Goal: Navigation & Orientation: Understand site structure

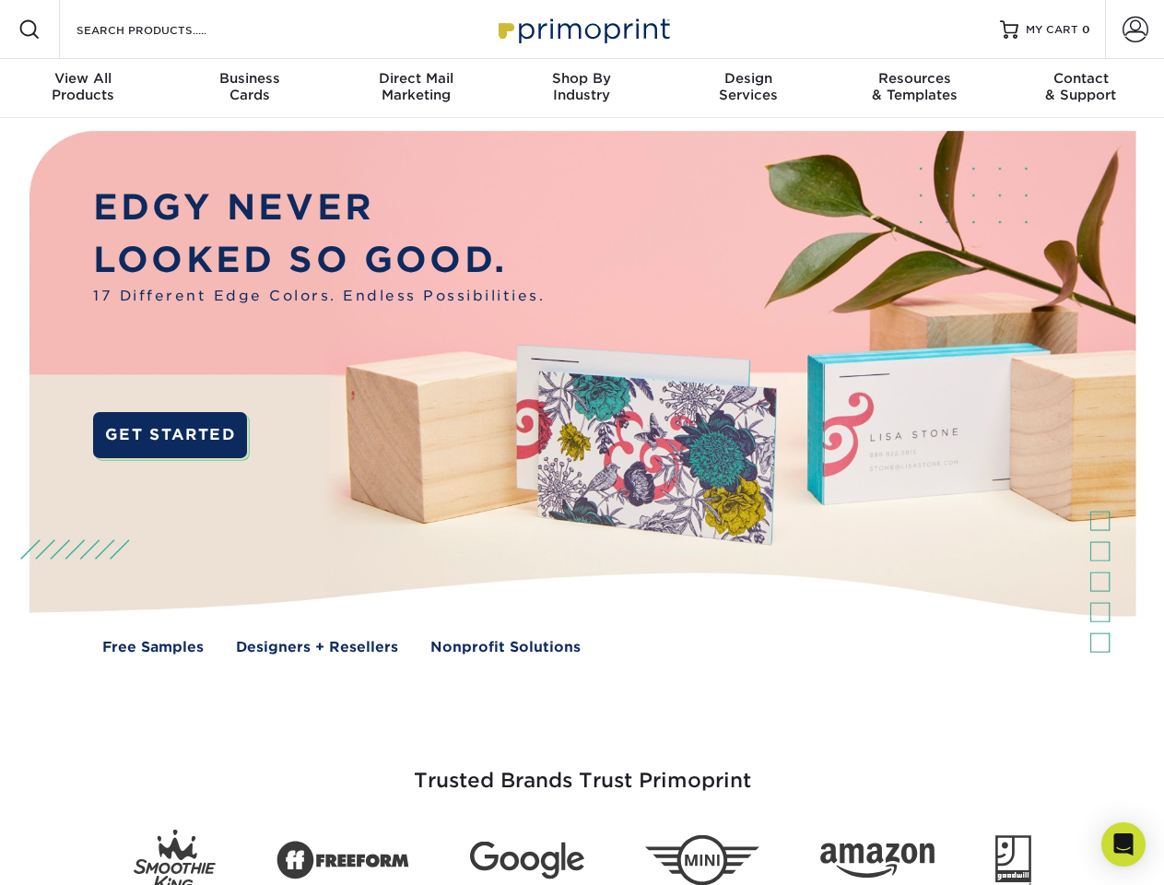
click at [582, 442] on img at bounding box center [582, 406] width 1152 height 576
click at [29, 29] on span at bounding box center [29, 29] width 22 height 22
click at [1135, 29] on span at bounding box center [1136, 30] width 26 height 26
click at [83, 88] on div "View All Products" at bounding box center [83, 86] width 166 height 33
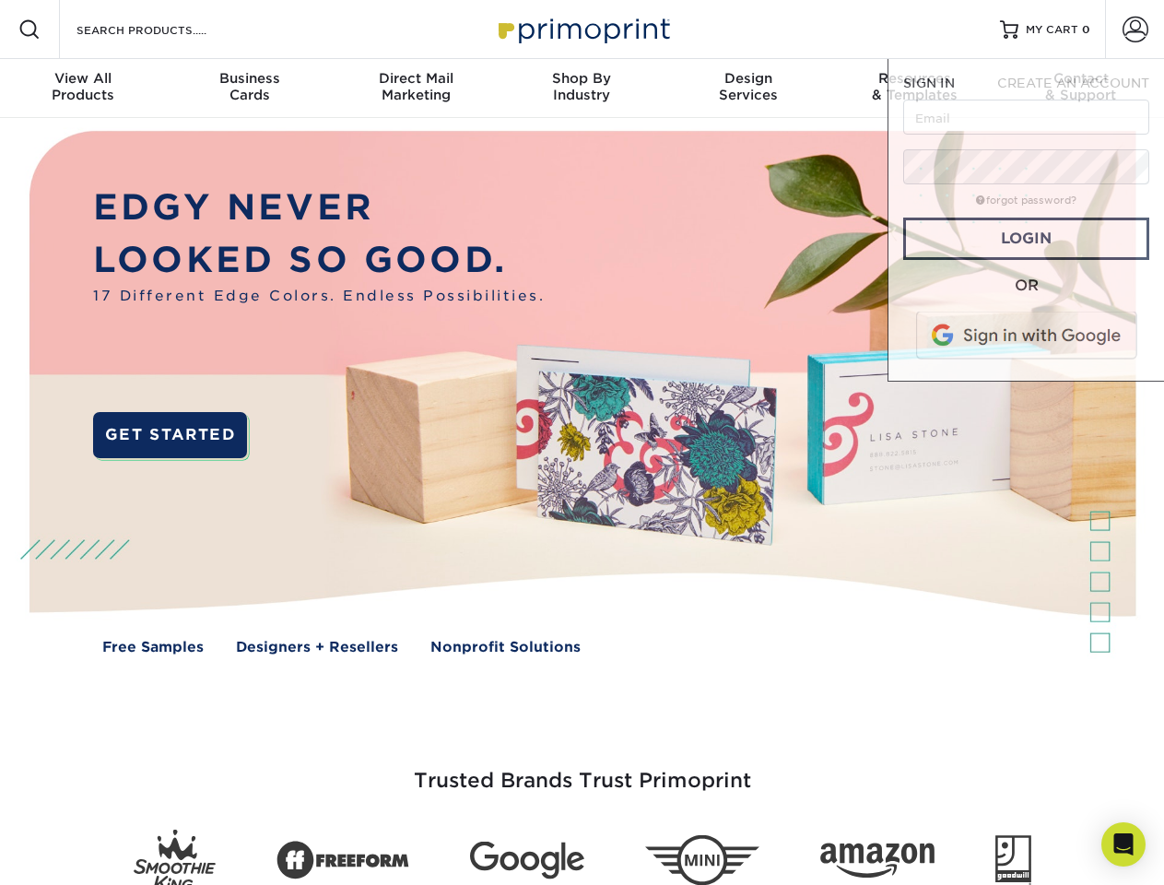
click at [249, 88] on div "Business Cards" at bounding box center [249, 86] width 166 height 33
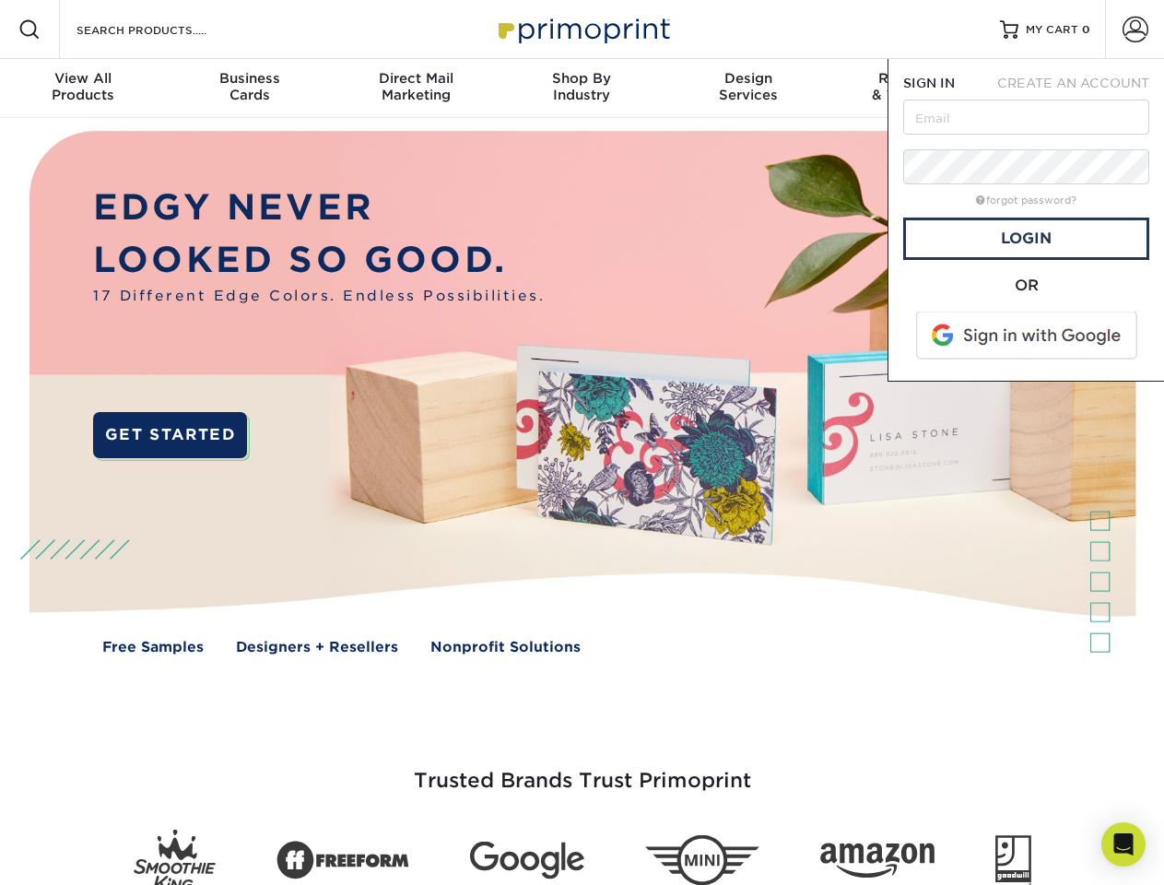
click at [416, 88] on div "Direct Mail Marketing" at bounding box center [416, 86] width 166 height 33
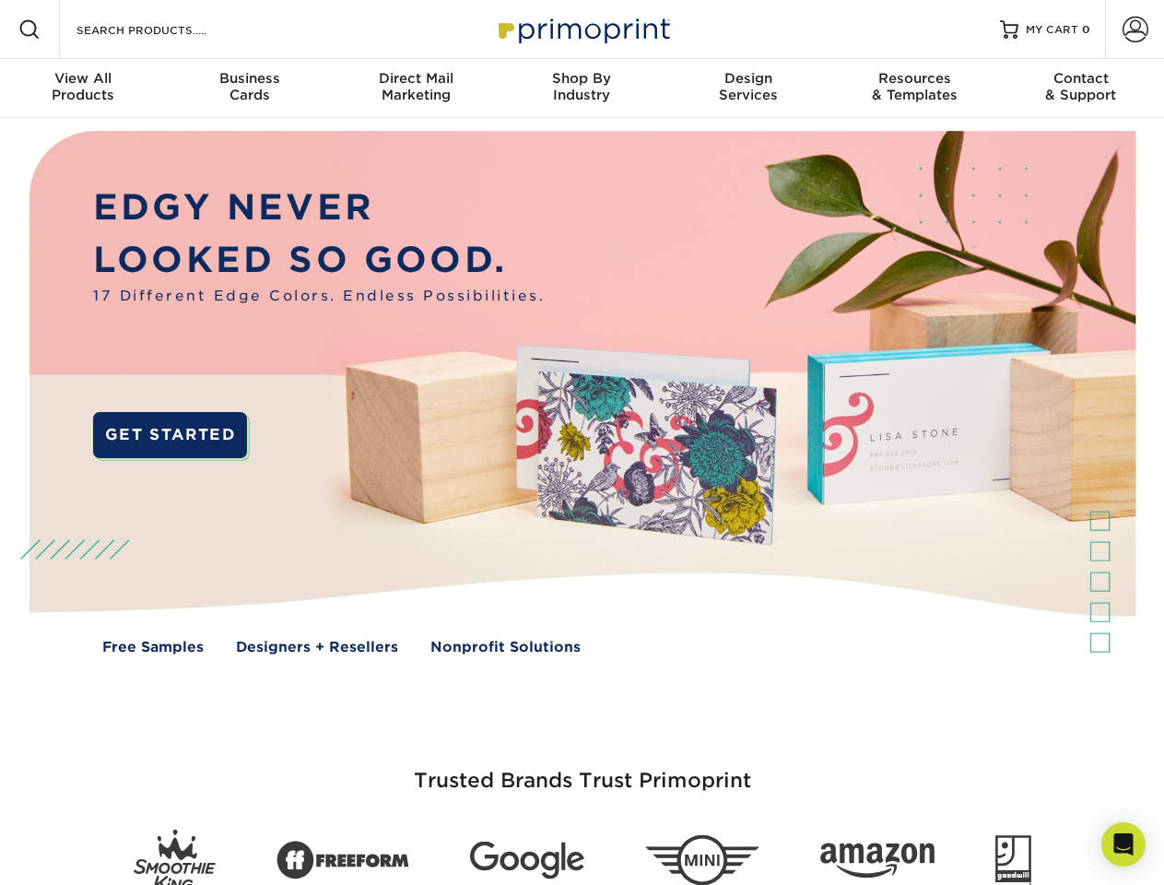
click at [582, 88] on div "Shop By Industry" at bounding box center [582, 86] width 166 height 33
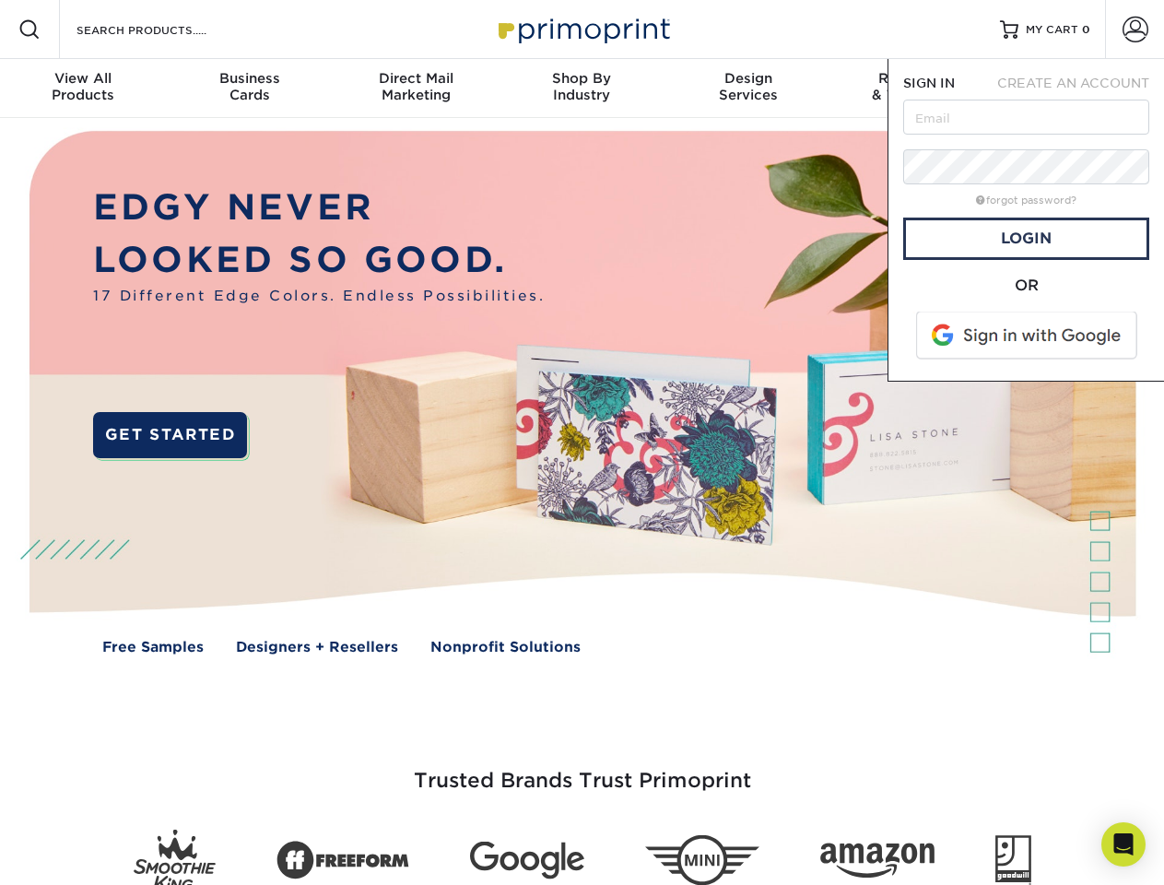
click at [748, 88] on div "Design Services" at bounding box center [749, 86] width 166 height 33
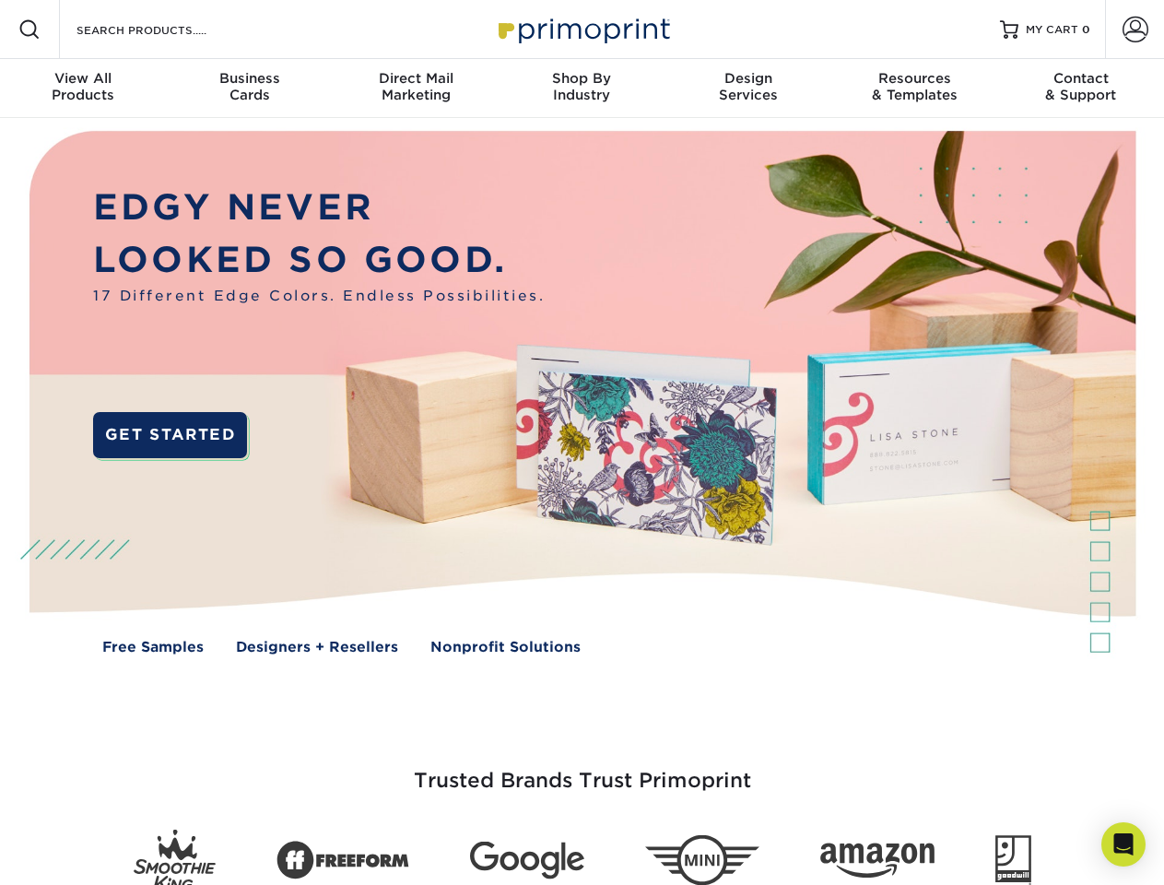
click at [914, 88] on span "SIGN IN" at bounding box center [929, 83] width 52 height 15
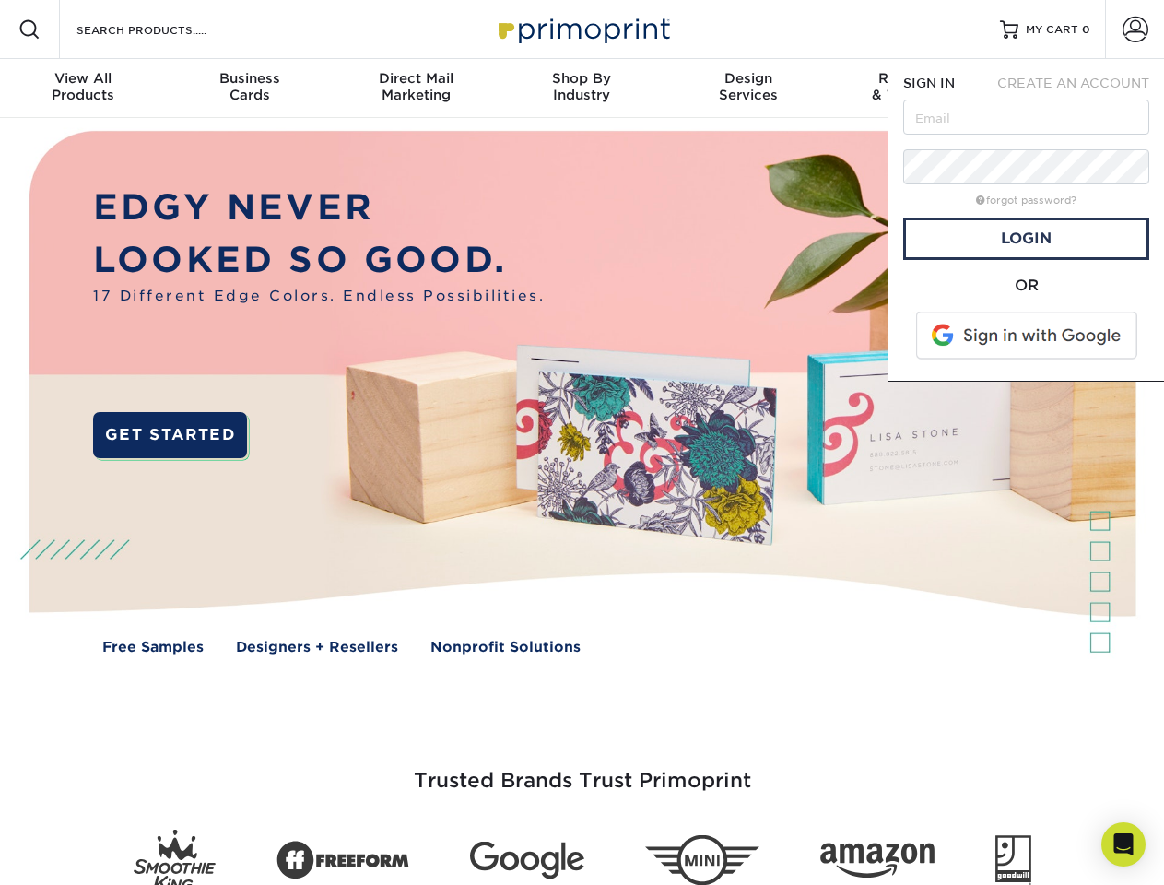
click at [1081, 88] on div "Contact & Support" at bounding box center [1081, 86] width 166 height 33
